Goal: Information Seeking & Learning: Learn about a topic

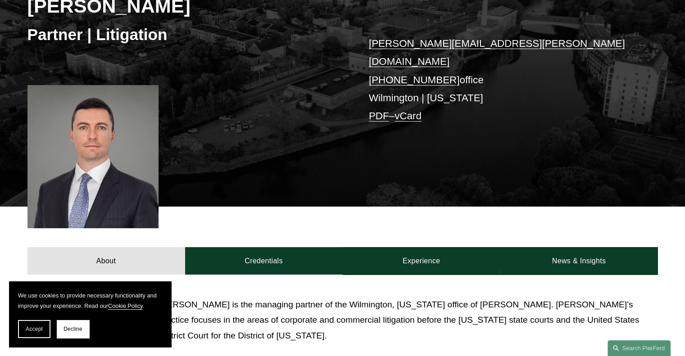
scroll to position [43, 0]
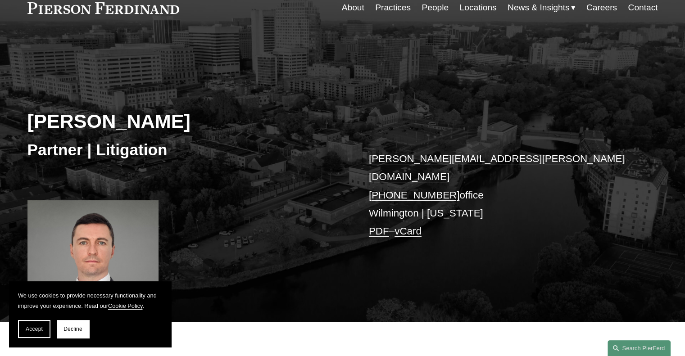
click at [387, 199] on p "[PERSON_NAME][EMAIL_ADDRESS][PERSON_NAME][DOMAIN_NAME] [PHONE_NUMBER] office [G…" at bounding box center [500, 195] width 263 height 91
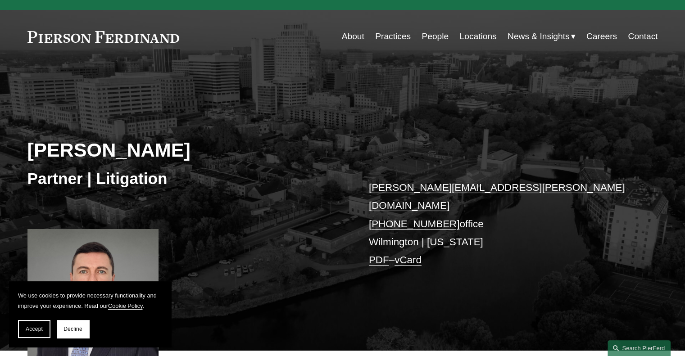
scroll to position [0, 0]
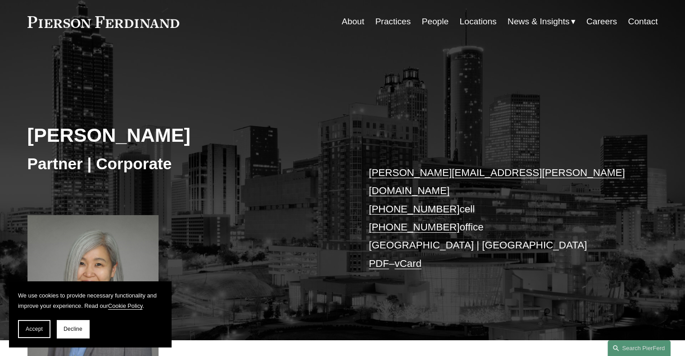
scroll to position [90, 0]
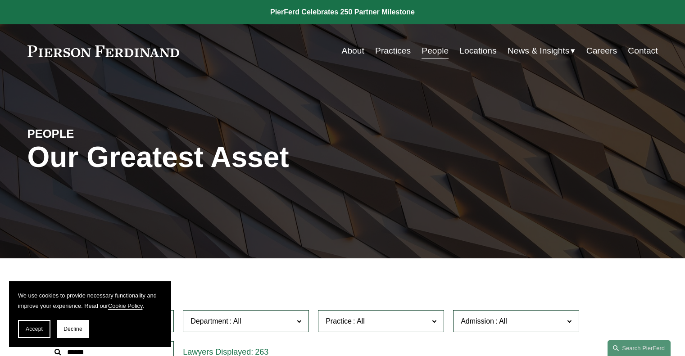
scroll to position [225, 0]
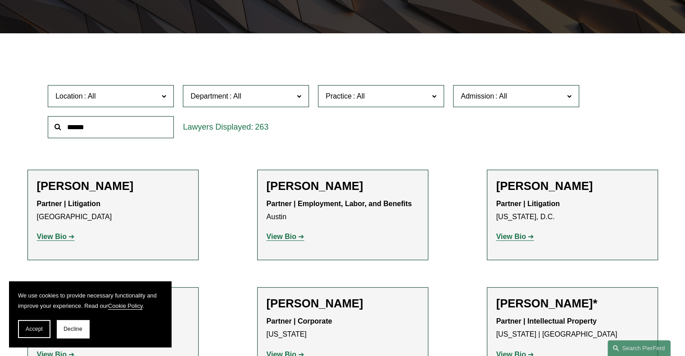
click at [234, 96] on span at bounding box center [235, 96] width 14 height 8
click at [104, 97] on span "Location" at bounding box center [106, 96] width 103 height 12
click at [0, 0] on link "Corporate" at bounding box center [0, 0] width 0 height 0
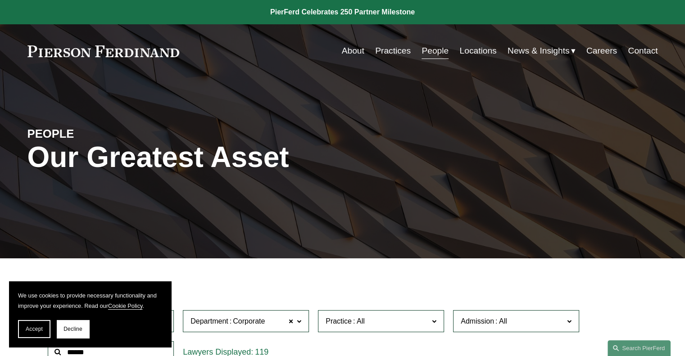
click at [72, 59] on div "About Practices People Locations News & Insights News" at bounding box center [342, 50] width 631 height 17
click at [74, 55] on link at bounding box center [103, 51] width 152 height 12
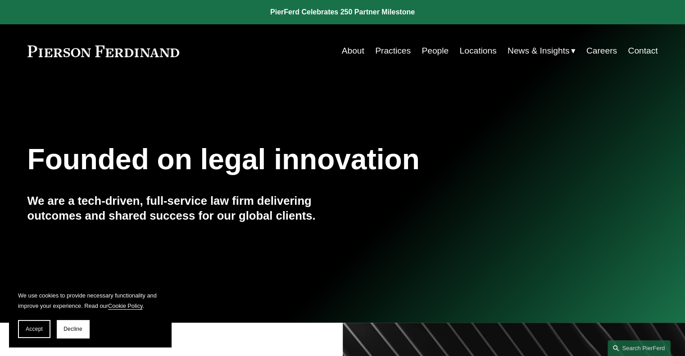
click at [397, 54] on link "Practices" at bounding box center [393, 50] width 36 height 17
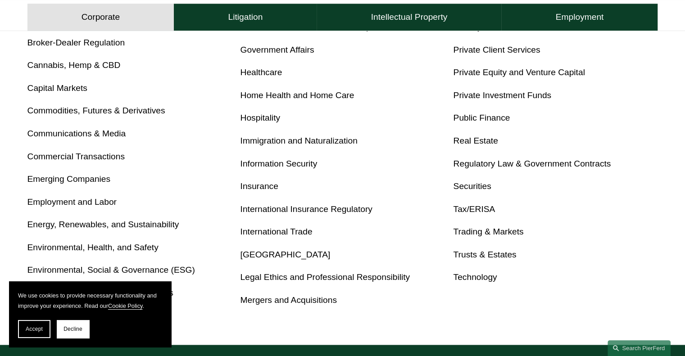
scroll to position [225, 0]
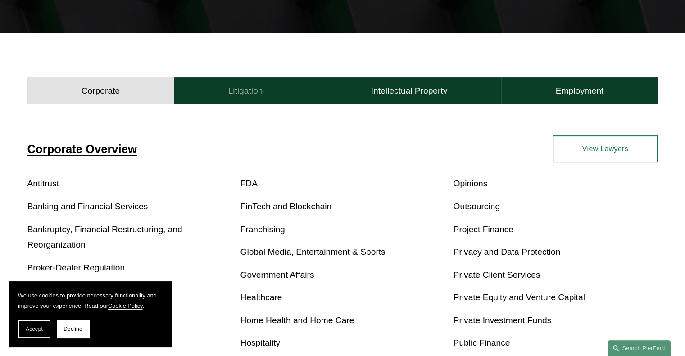
click at [234, 94] on h4 "Litigation" at bounding box center [245, 91] width 35 height 11
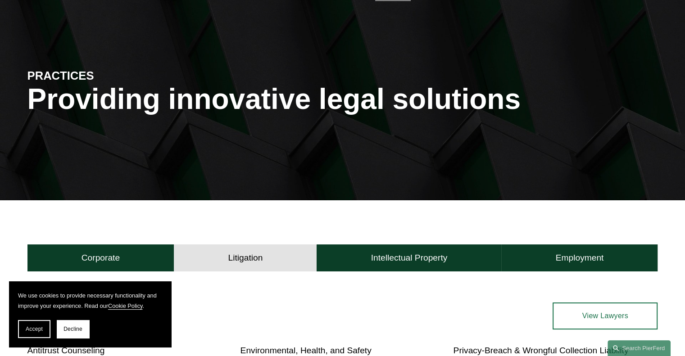
scroll to position [0, 0]
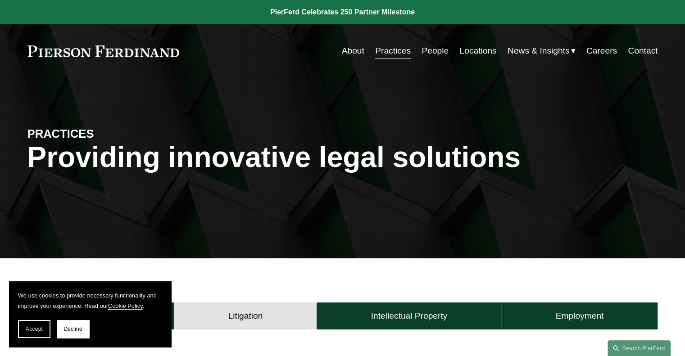
click at [429, 55] on link "People" at bounding box center [435, 50] width 27 height 17
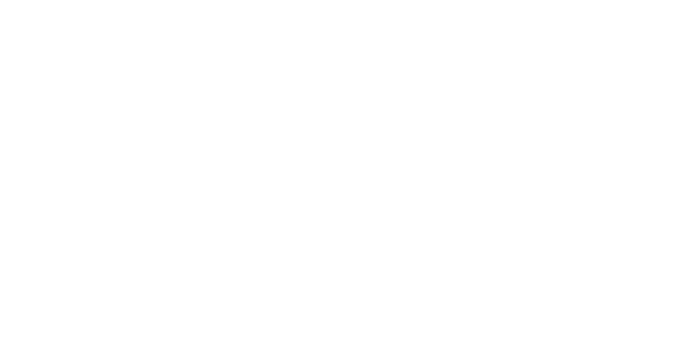
click at [0, 0] on link "Locations" at bounding box center [0, 0] width 0 height 0
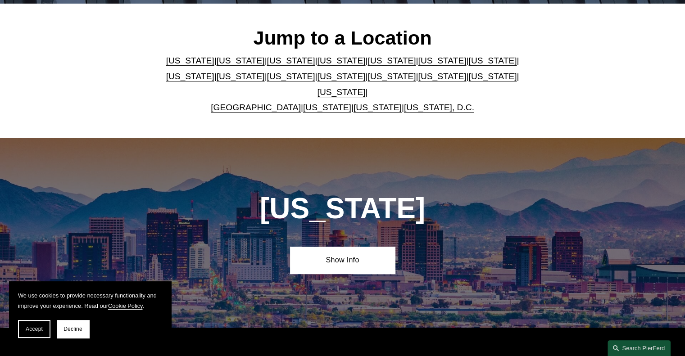
scroll to position [270, 0]
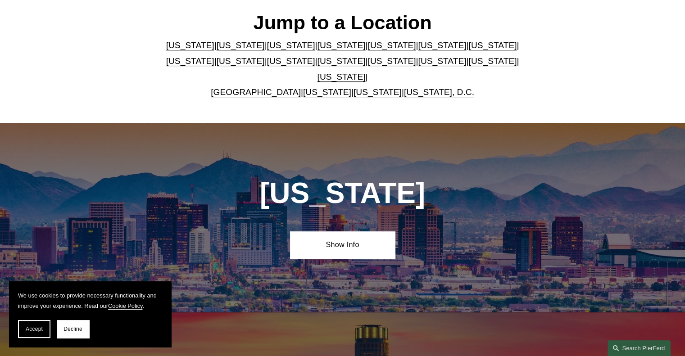
click at [318, 50] on link "[US_STATE]" at bounding box center [342, 45] width 48 height 9
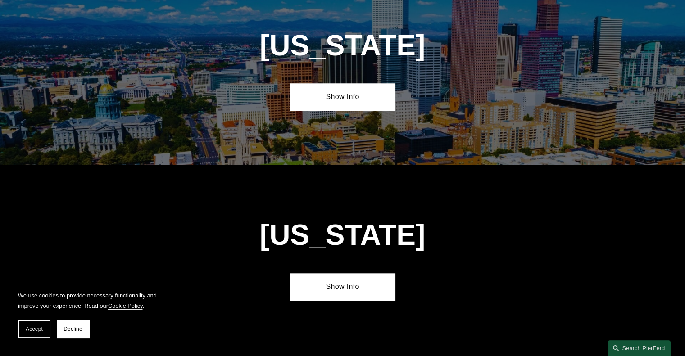
scroll to position [955, 0]
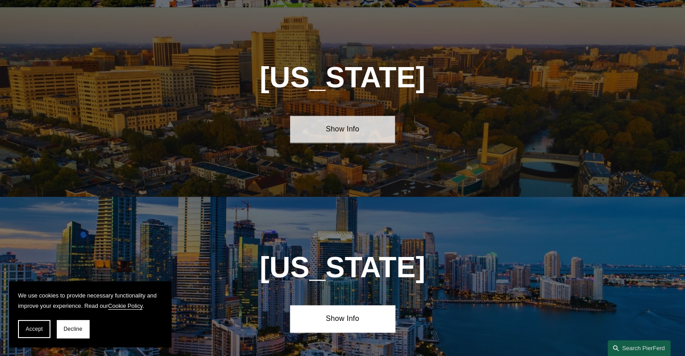
click at [315, 120] on link "Show Info" at bounding box center [342, 129] width 105 height 27
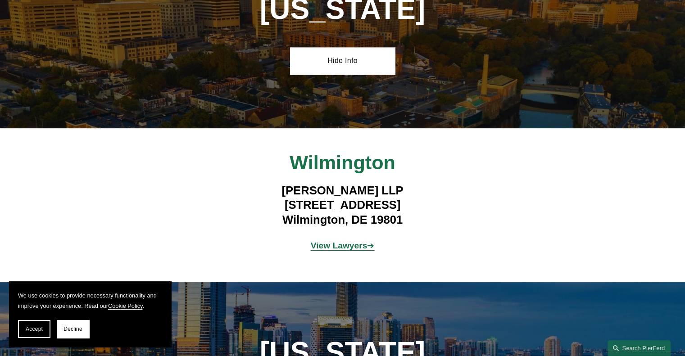
scroll to position [1046, 0]
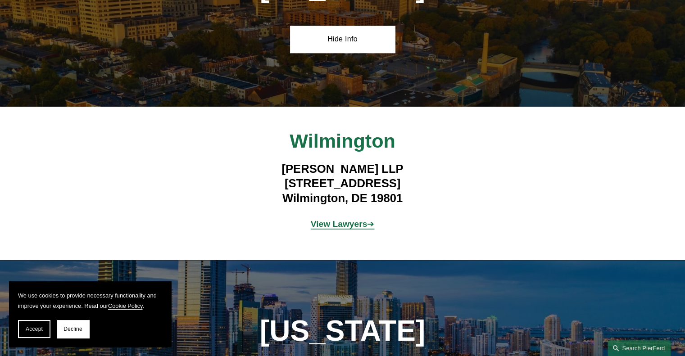
click at [343, 219] on strong "View Lawyers" at bounding box center [339, 223] width 57 height 9
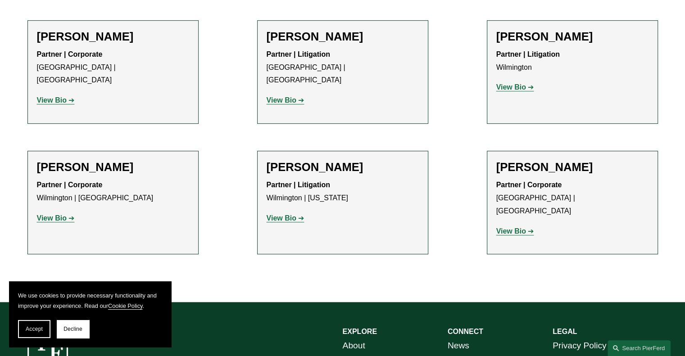
scroll to position [360, 0]
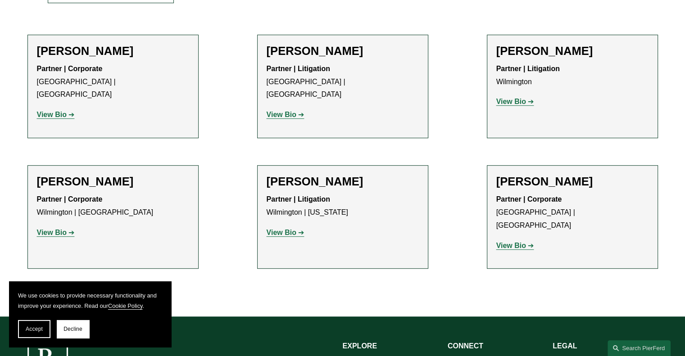
click at [294, 111] on strong "View Bio" at bounding box center [282, 115] width 30 height 8
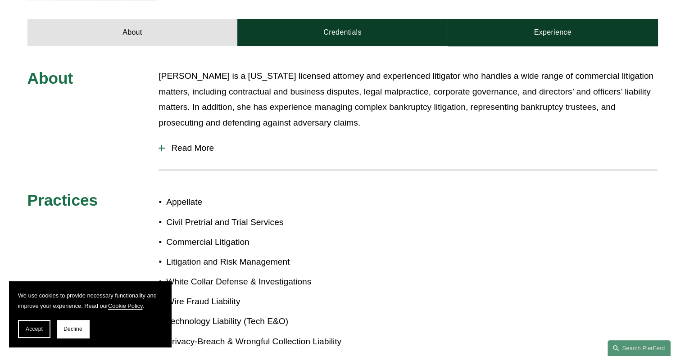
scroll to position [315, 0]
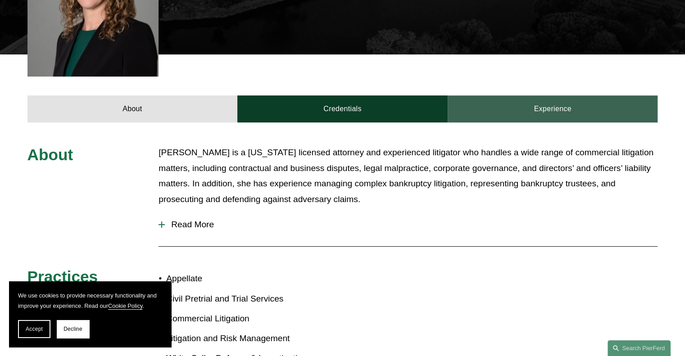
click at [568, 100] on link "Experience" at bounding box center [553, 109] width 210 height 27
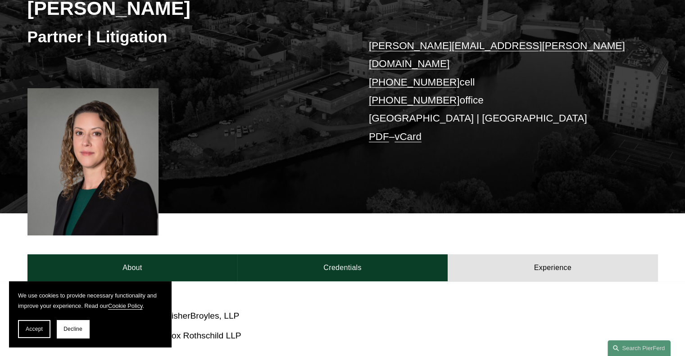
scroll to position [135, 0]
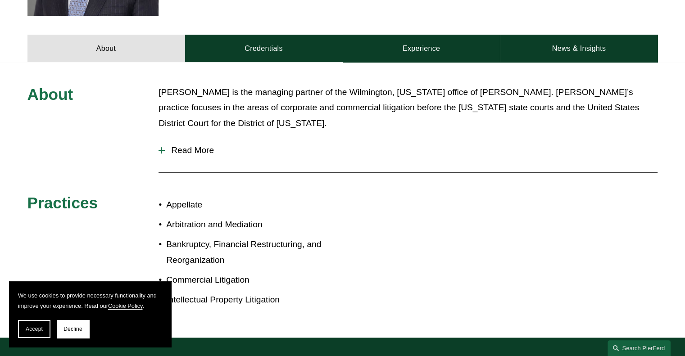
scroll to position [315, 0]
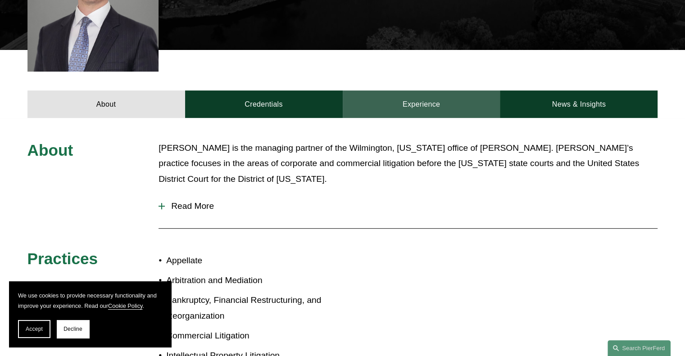
click at [434, 91] on link "Experience" at bounding box center [422, 104] width 158 height 27
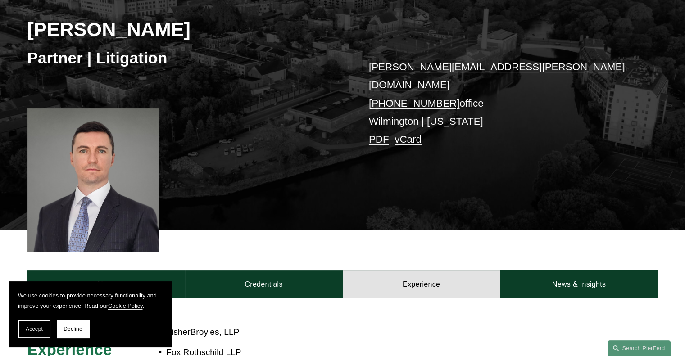
scroll to position [0, 0]
